Goal: Communication & Community: Participate in discussion

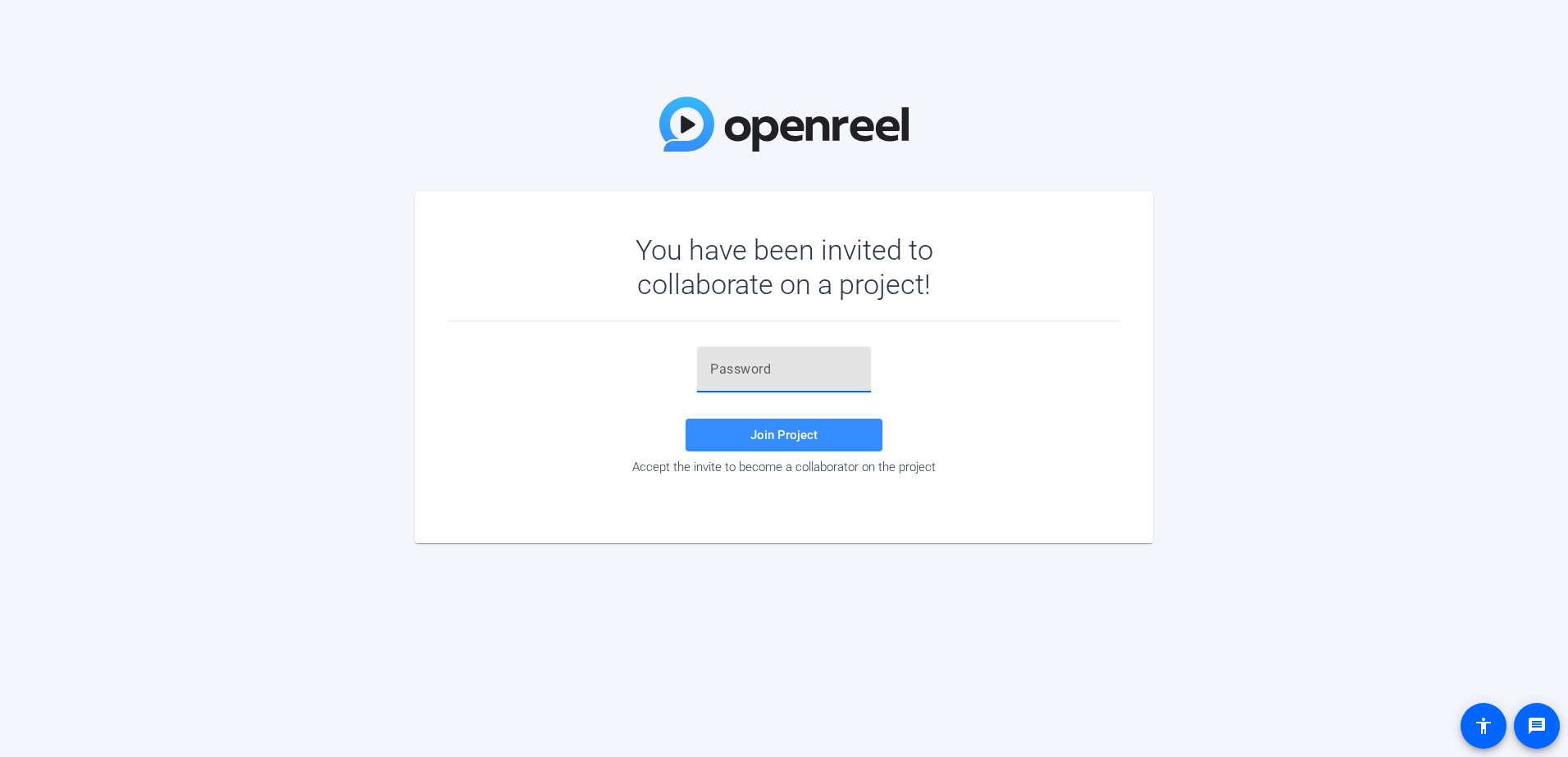
click at [752, 370] on input "text" at bounding box center [784, 369] width 148 height 19
paste input "-qnF]Z"
type input "-qnF]Z"
click at [832, 425] on span at bounding box center [784, 434] width 197 height 39
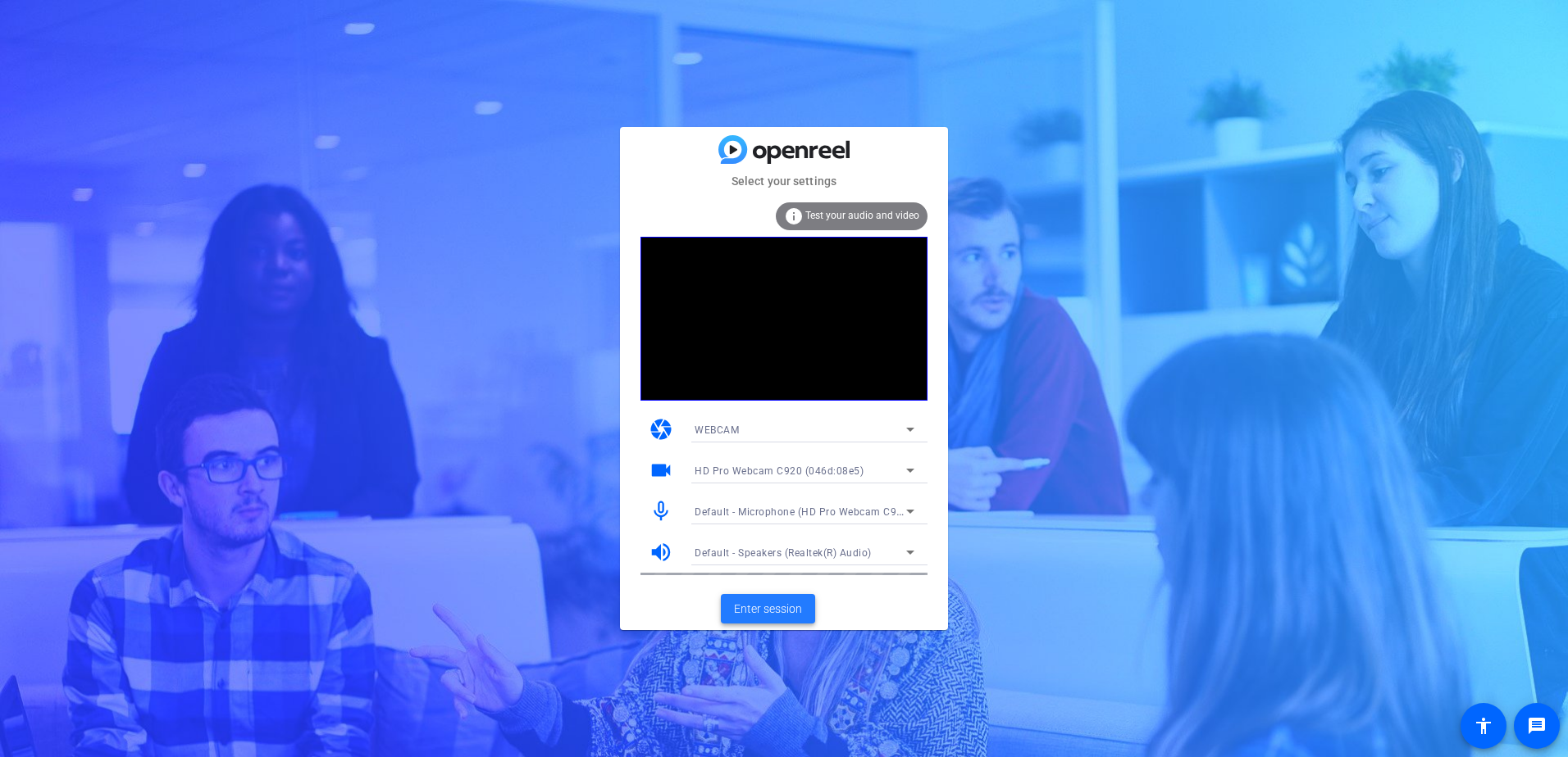
click at [779, 615] on span "Enter session" at bounding box center [767, 609] width 68 height 17
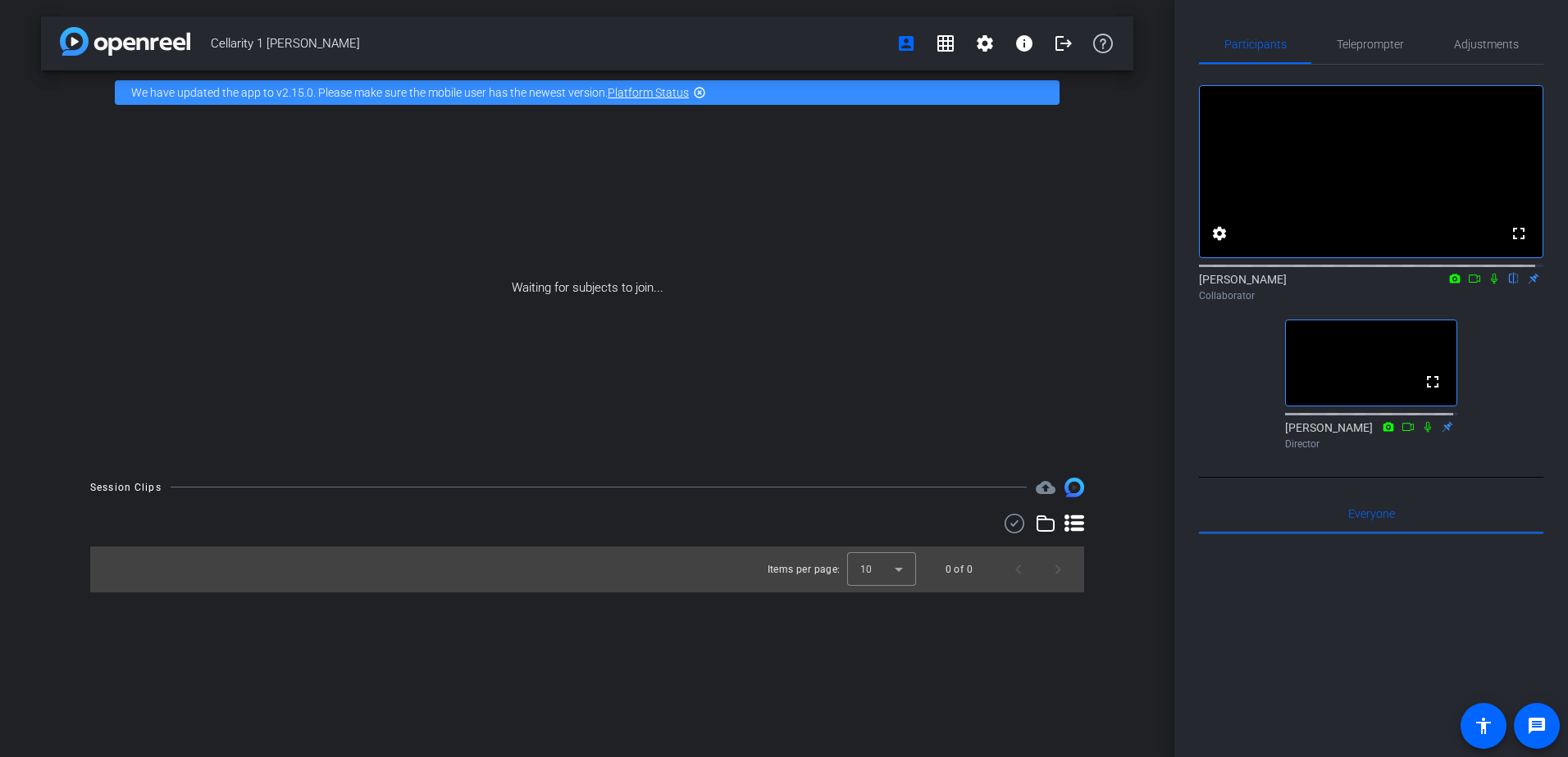
click at [1064, 670] on div "Cellarity 1 [PERSON_NAME] account_box grid_on settings info logout We have upda…" at bounding box center [587, 378] width 1175 height 757
click at [1044, 692] on div "Cellarity 1 [PERSON_NAME] account_box grid_on settings info logout We have upda…" at bounding box center [587, 378] width 1175 height 757
click at [921, 710] on div "Cellarity 1 [PERSON_NAME] account_box grid_on settings info logout We have upda…" at bounding box center [587, 378] width 1175 height 757
click at [1015, 671] on div "Cellarity 1 [PERSON_NAME] account_box grid_on settings info logout We have upda…" at bounding box center [587, 378] width 1175 height 757
click at [1056, 644] on div "Cellarity 1 [PERSON_NAME] account_box grid_on settings info logout We have upda…" at bounding box center [587, 378] width 1175 height 757
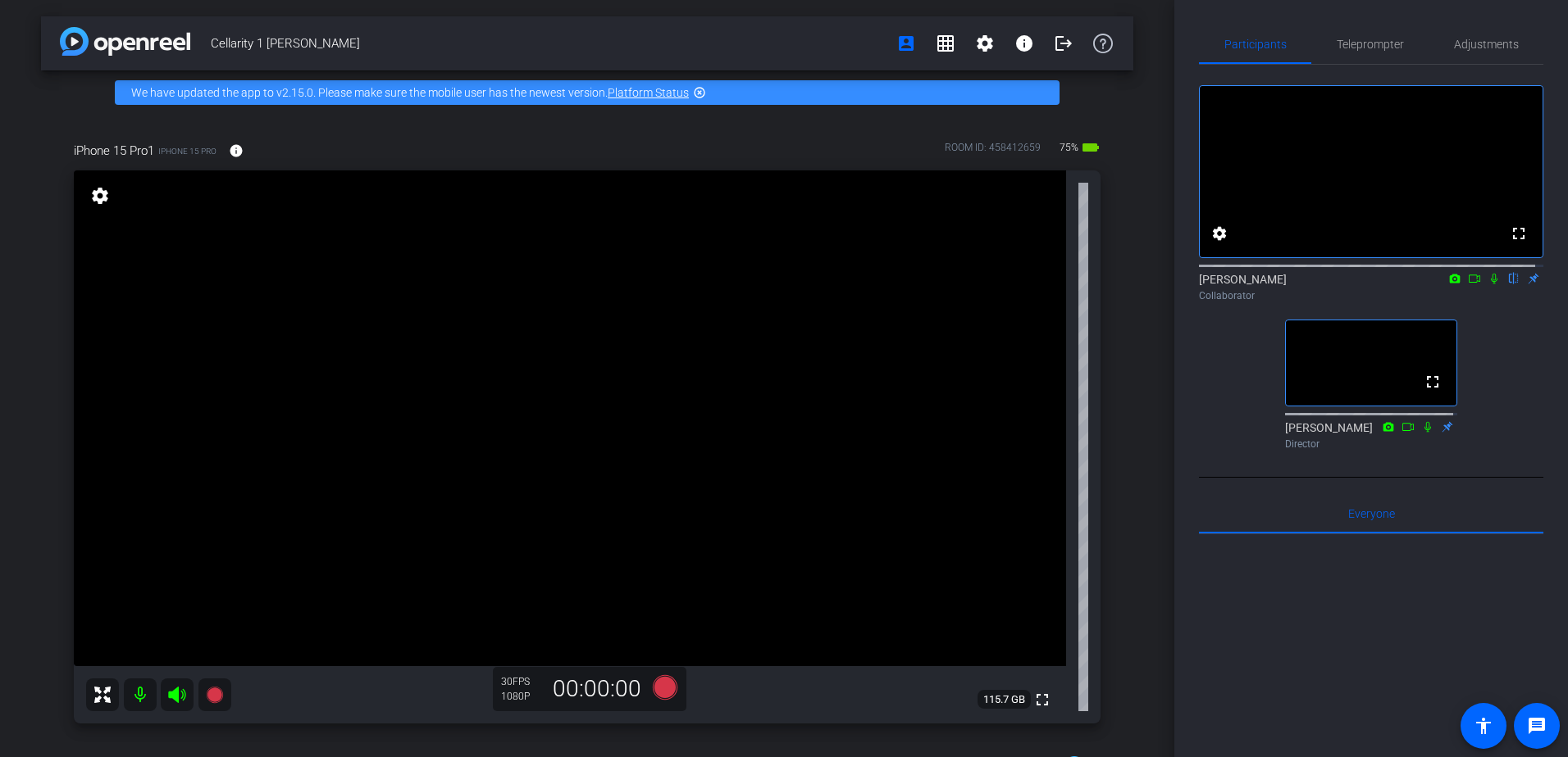
click at [1109, 501] on div "iPhone 15 Pro1 iPhone 15 Pro info ROOM ID: 458412659 75% battery_std fullscreen…" at bounding box center [587, 427] width 1092 height 625
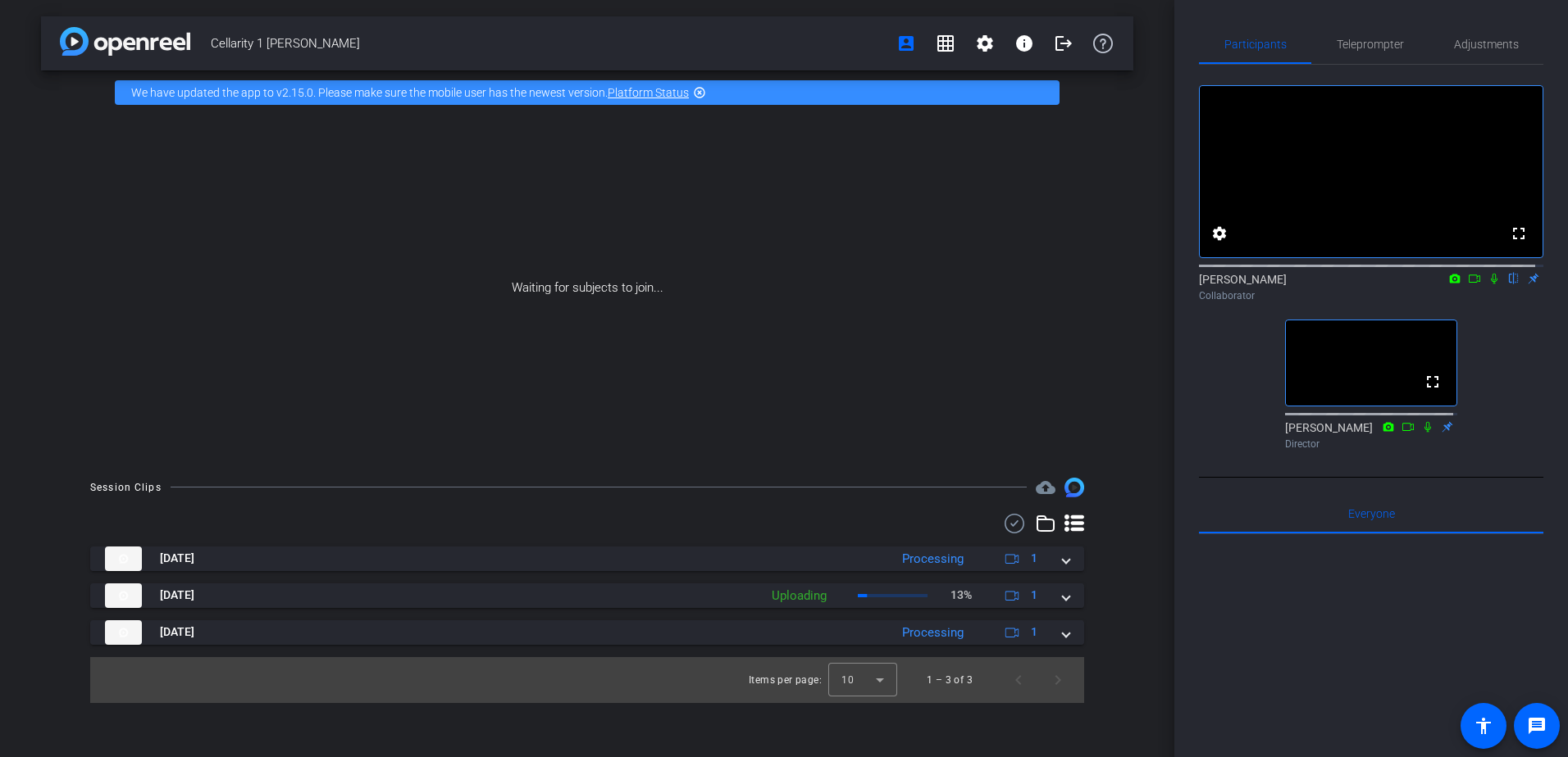
click at [1148, 675] on div "Cellarity 1 [PERSON_NAME] account_box grid_on settings info logout We have upda…" at bounding box center [587, 378] width 1175 height 757
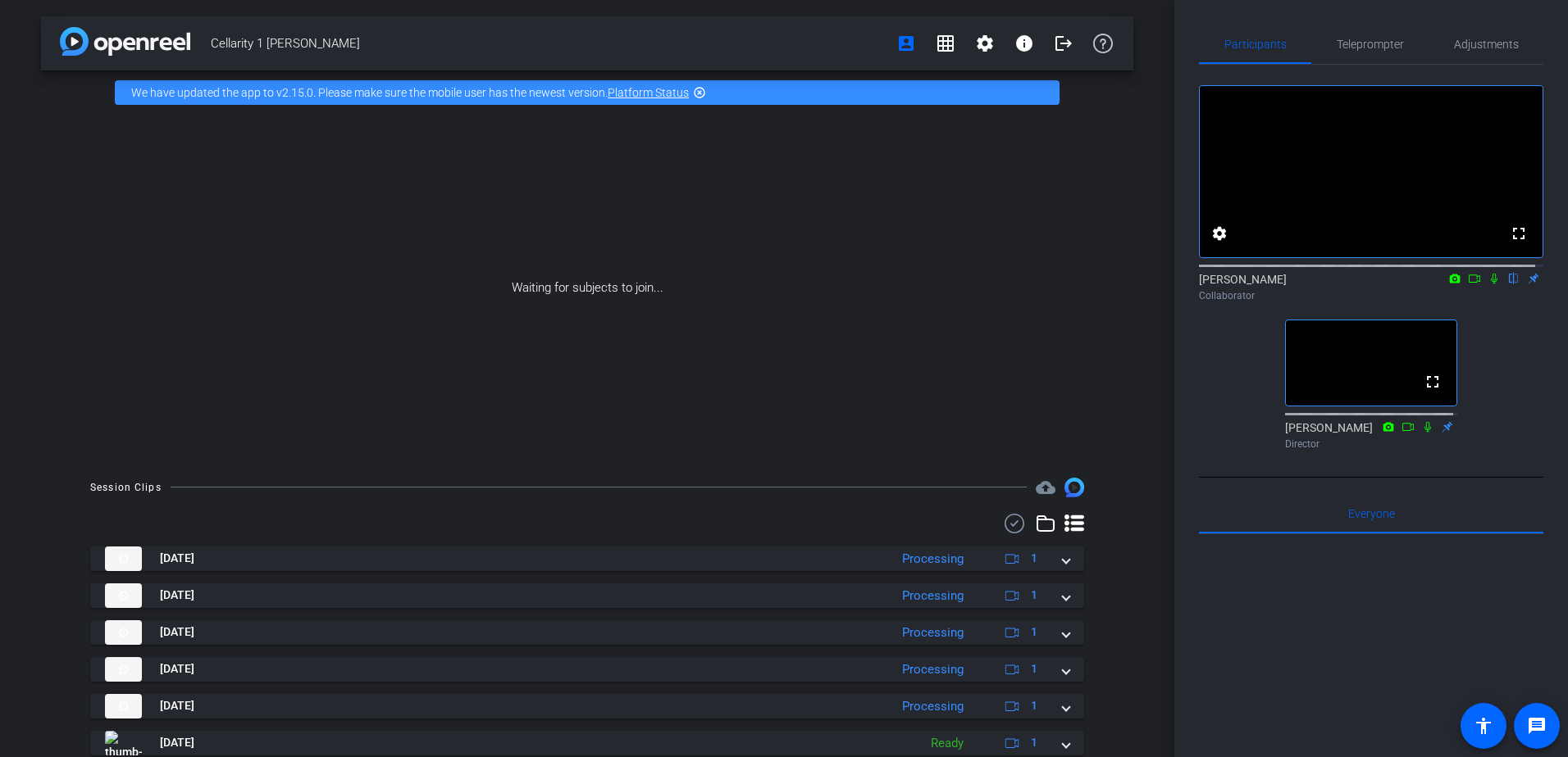
click at [1298, 696] on div at bounding box center [1372, 737] width 345 height 406
